Goal: Task Accomplishment & Management: Manage account settings

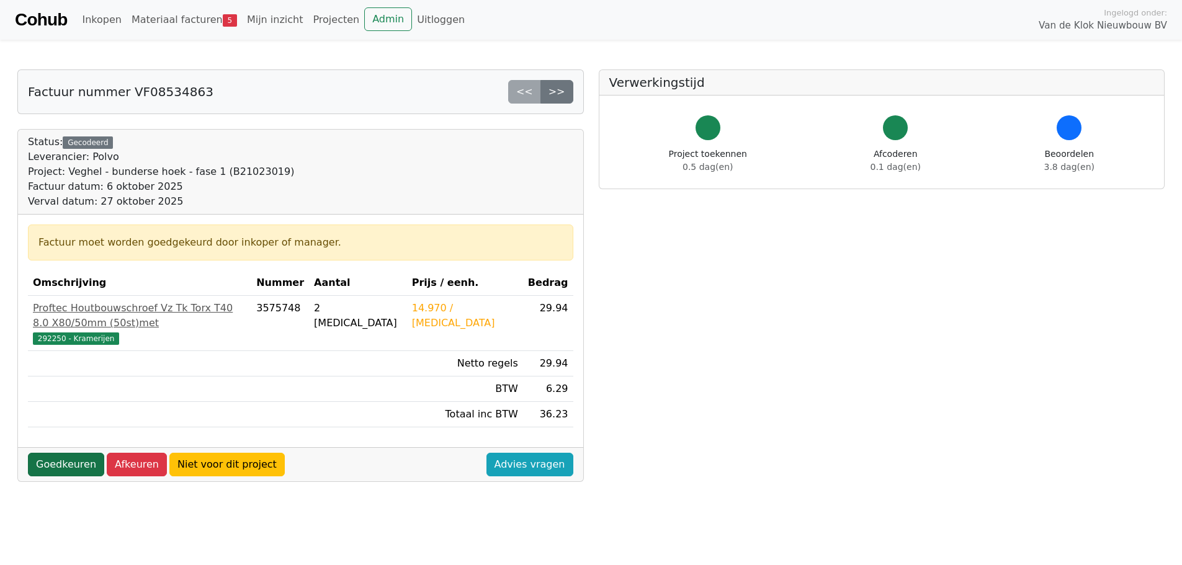
click at [59, 453] on link "Goedkeuren" at bounding box center [66, 465] width 76 height 24
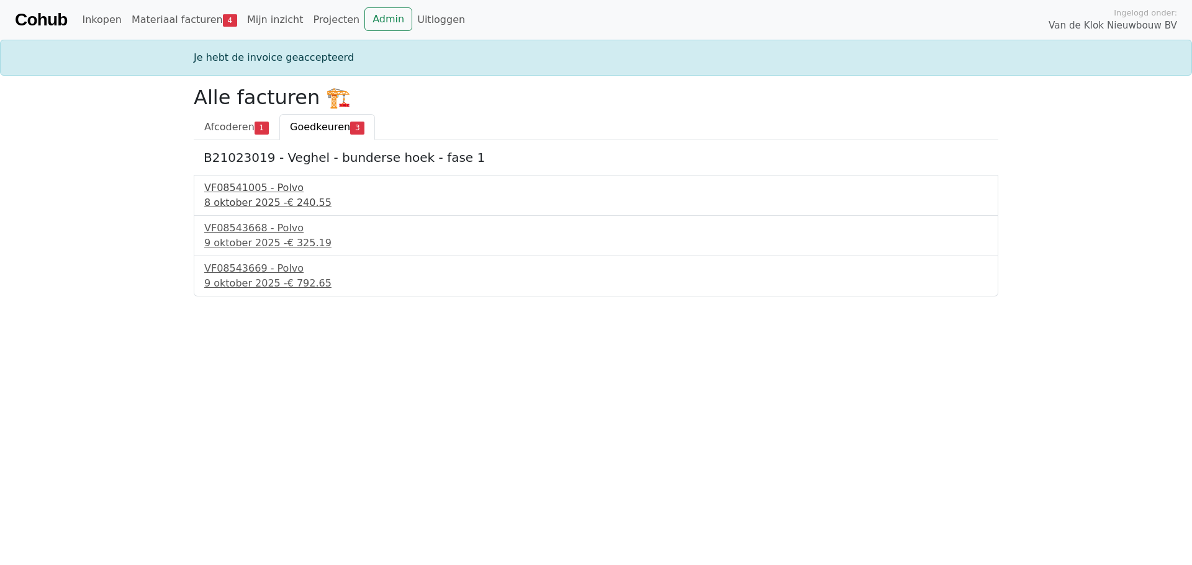
click at [267, 188] on div "VF08541005 - Polvo" at bounding box center [595, 188] width 783 height 15
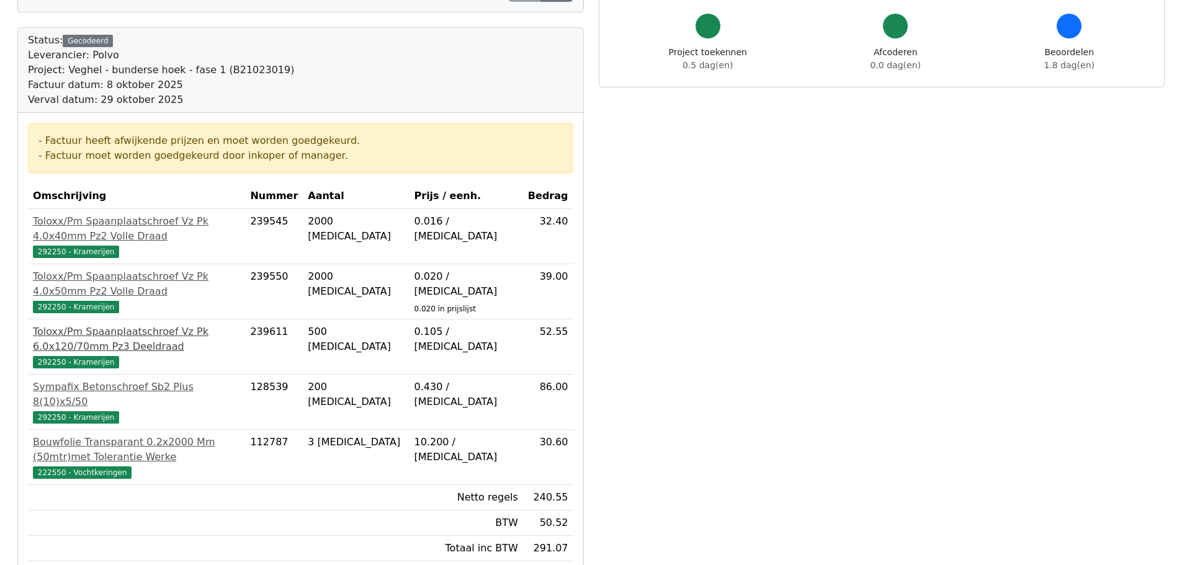
scroll to position [124, 0]
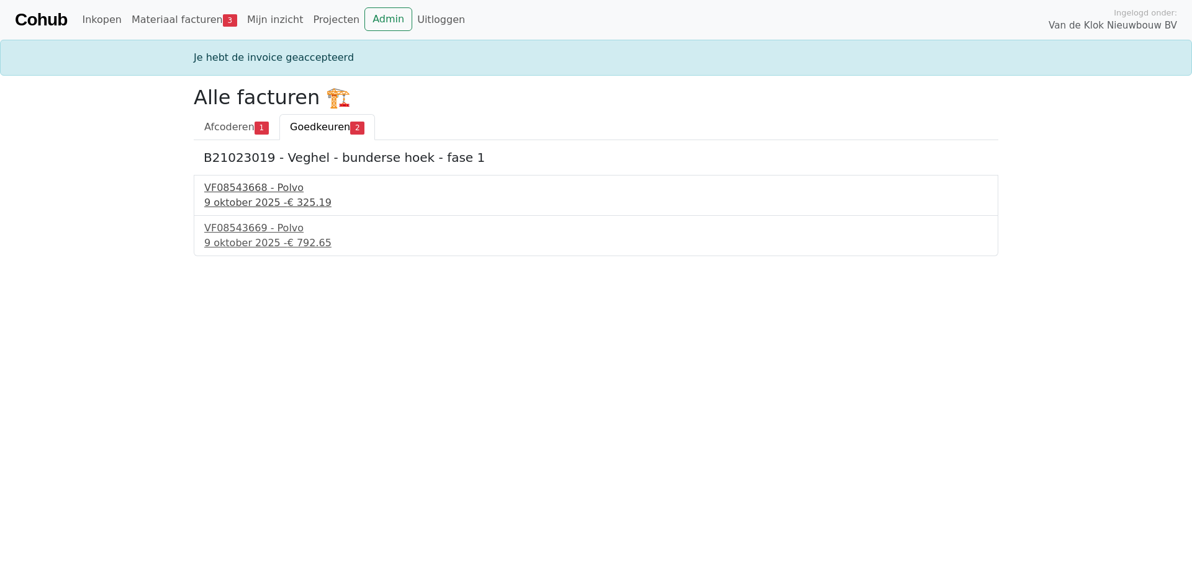
click at [246, 185] on div "VF08543668 - Polvo" at bounding box center [595, 188] width 783 height 15
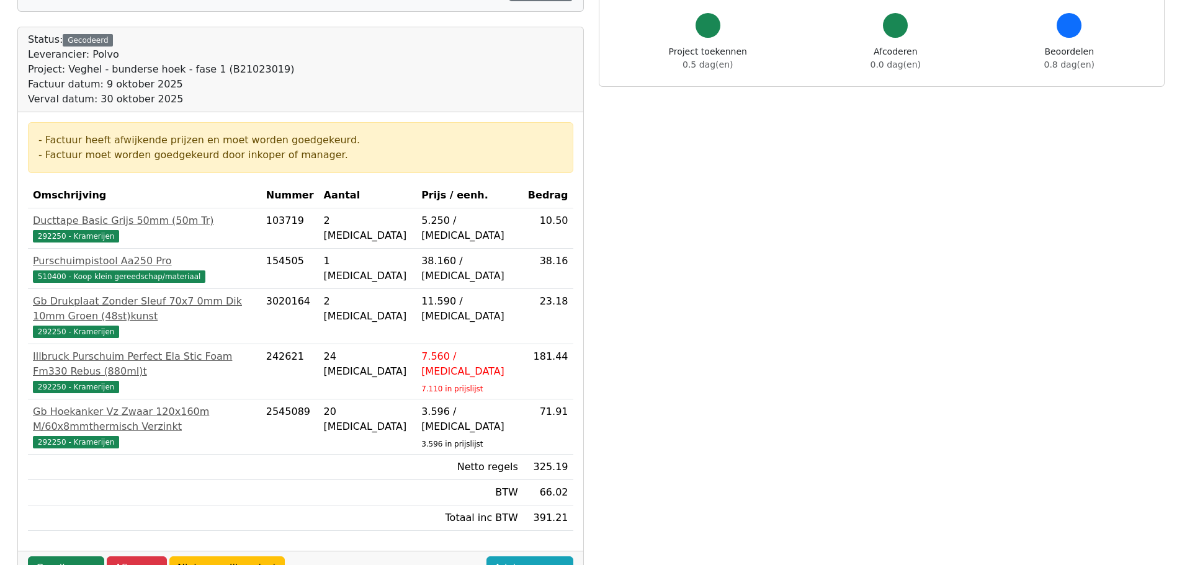
scroll to position [124, 0]
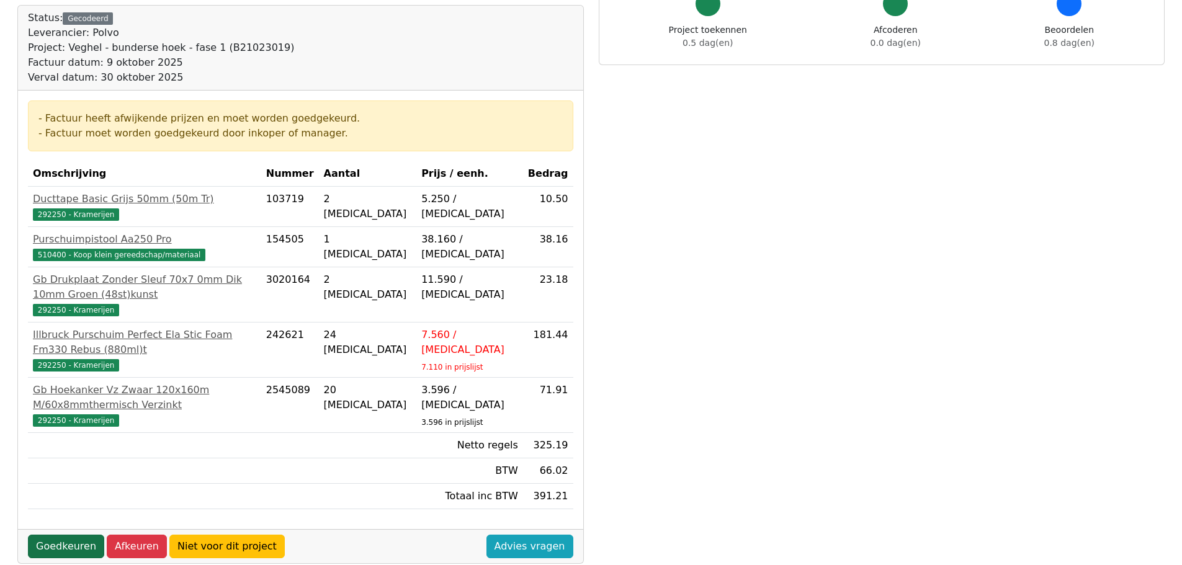
click at [64, 535] on link "Goedkeuren" at bounding box center [66, 547] width 76 height 24
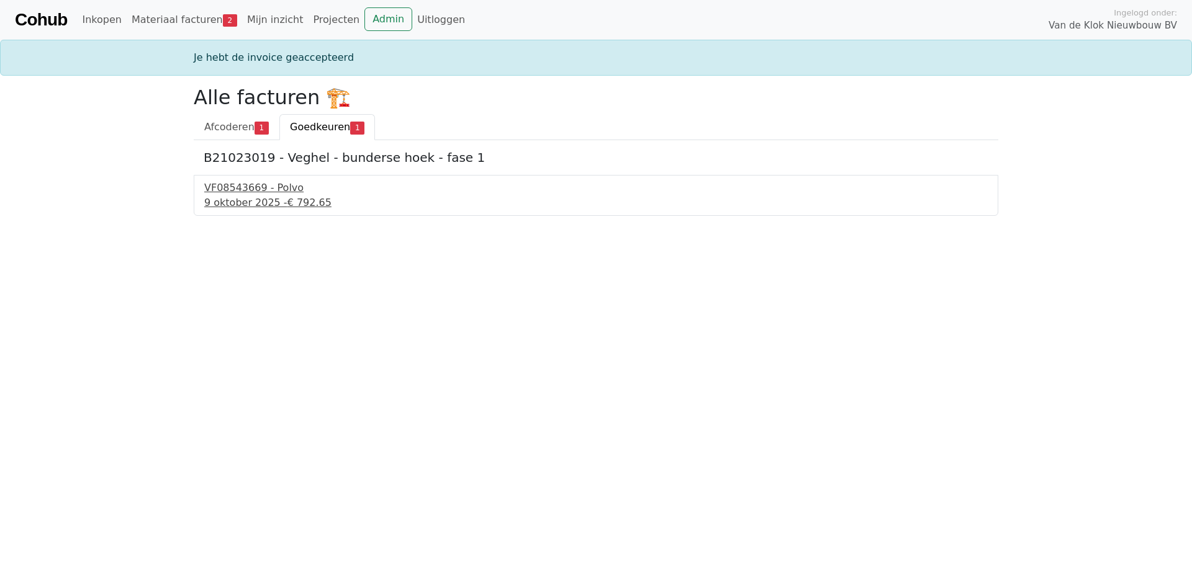
click at [267, 193] on div "VF08543669 - Polvo" at bounding box center [595, 188] width 783 height 15
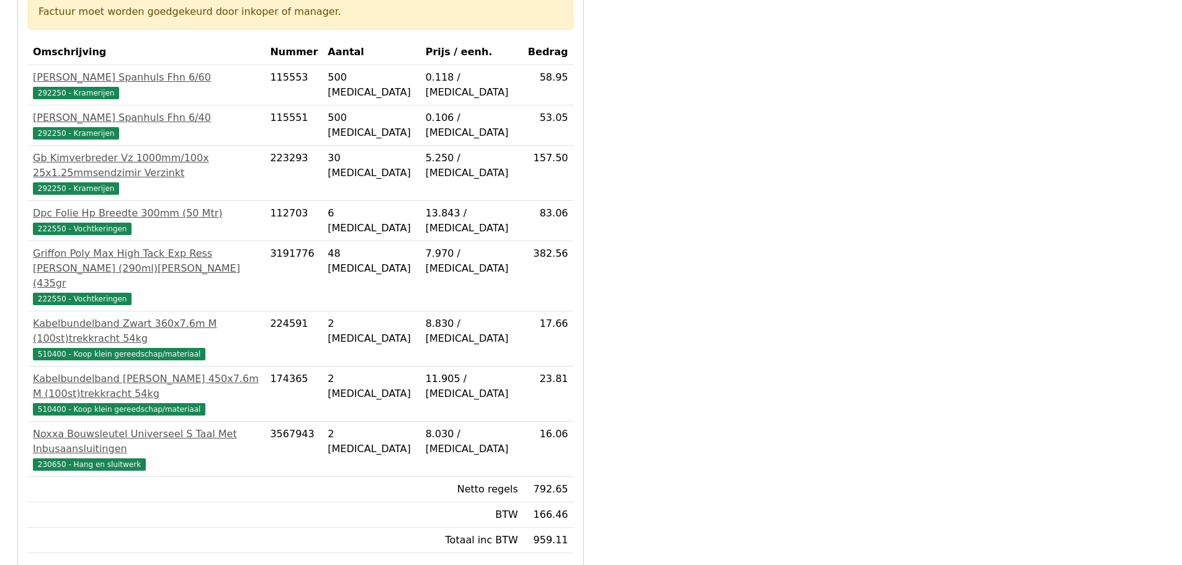
scroll to position [248, 0]
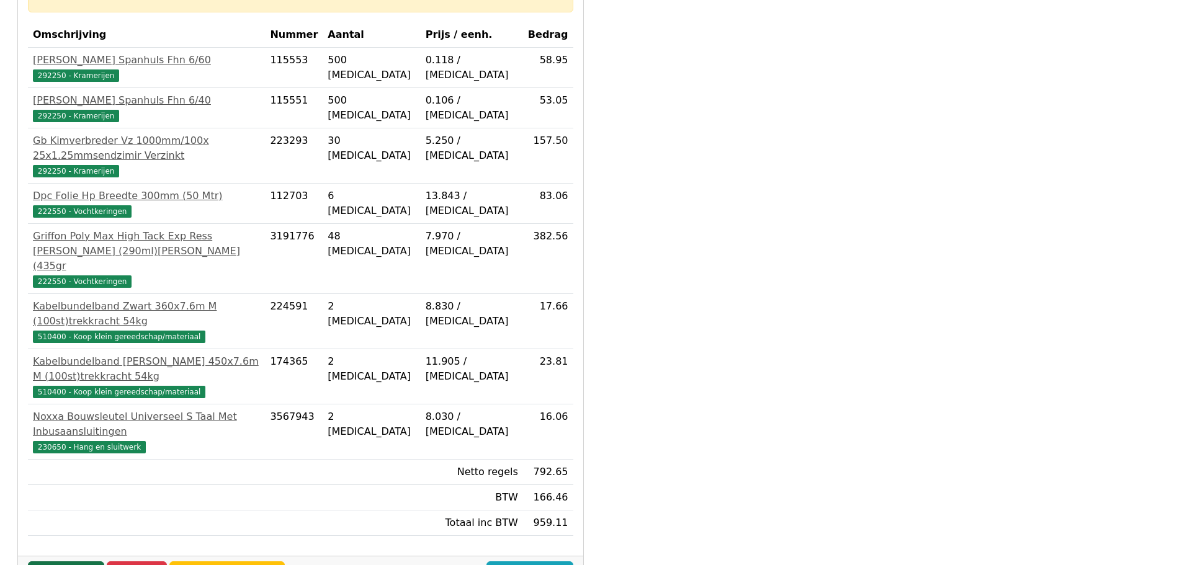
click at [76, 562] on link "Goedkeuren" at bounding box center [66, 574] width 76 height 24
